Goal: Book appointment/travel/reservation

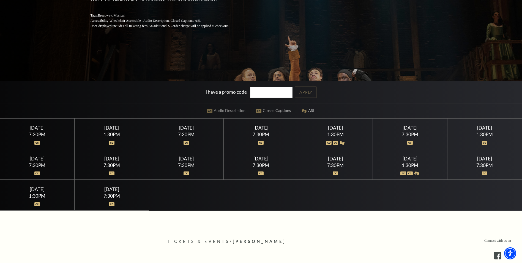
scroll to position [138, 0]
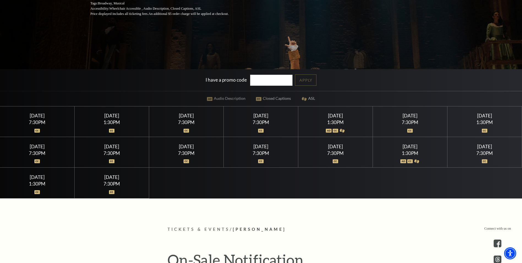
click at [412, 120] on div "7:30PM" at bounding box center [410, 122] width 61 height 5
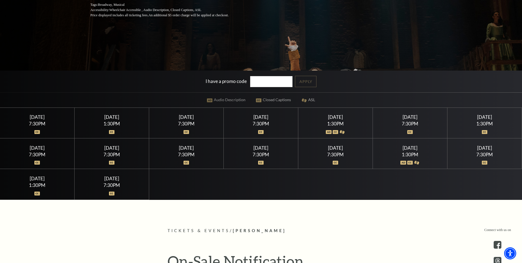
scroll to position [0, 0]
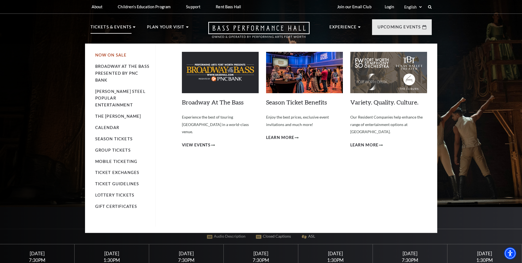
click at [111, 55] on link "Now On Sale" at bounding box center [111, 55] width 32 height 5
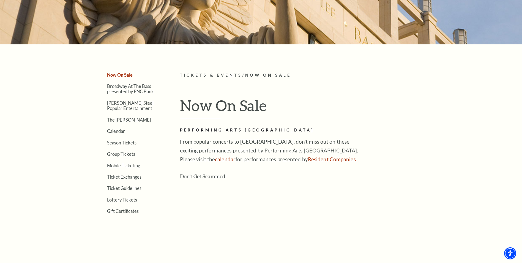
scroll to position [110, 0]
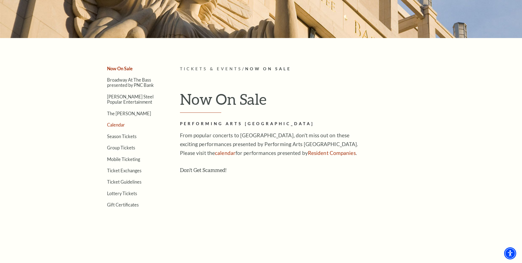
click at [121, 124] on link "Calendar" at bounding box center [116, 124] width 18 height 5
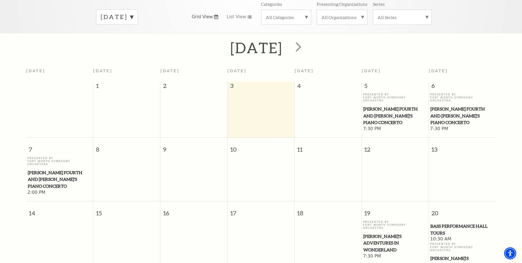
scroll to position [81, 0]
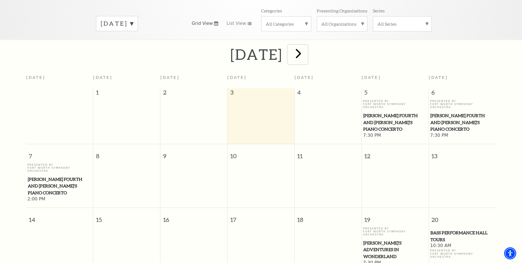
click at [306, 49] on span "next" at bounding box center [299, 53] width 16 height 16
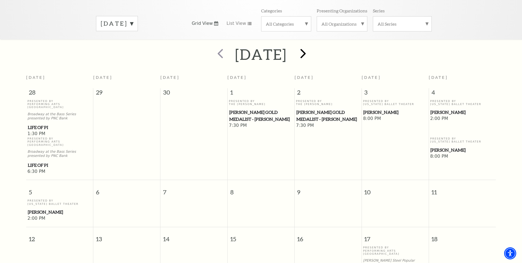
scroll to position [49, 0]
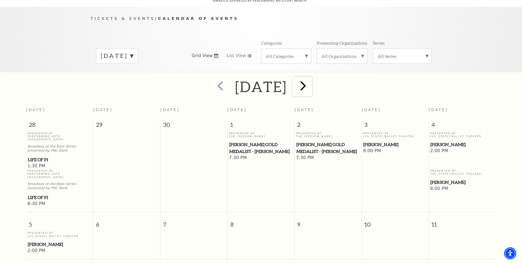
click at [311, 80] on span "next" at bounding box center [303, 86] width 16 height 16
